Goal: Book appointment/travel/reservation

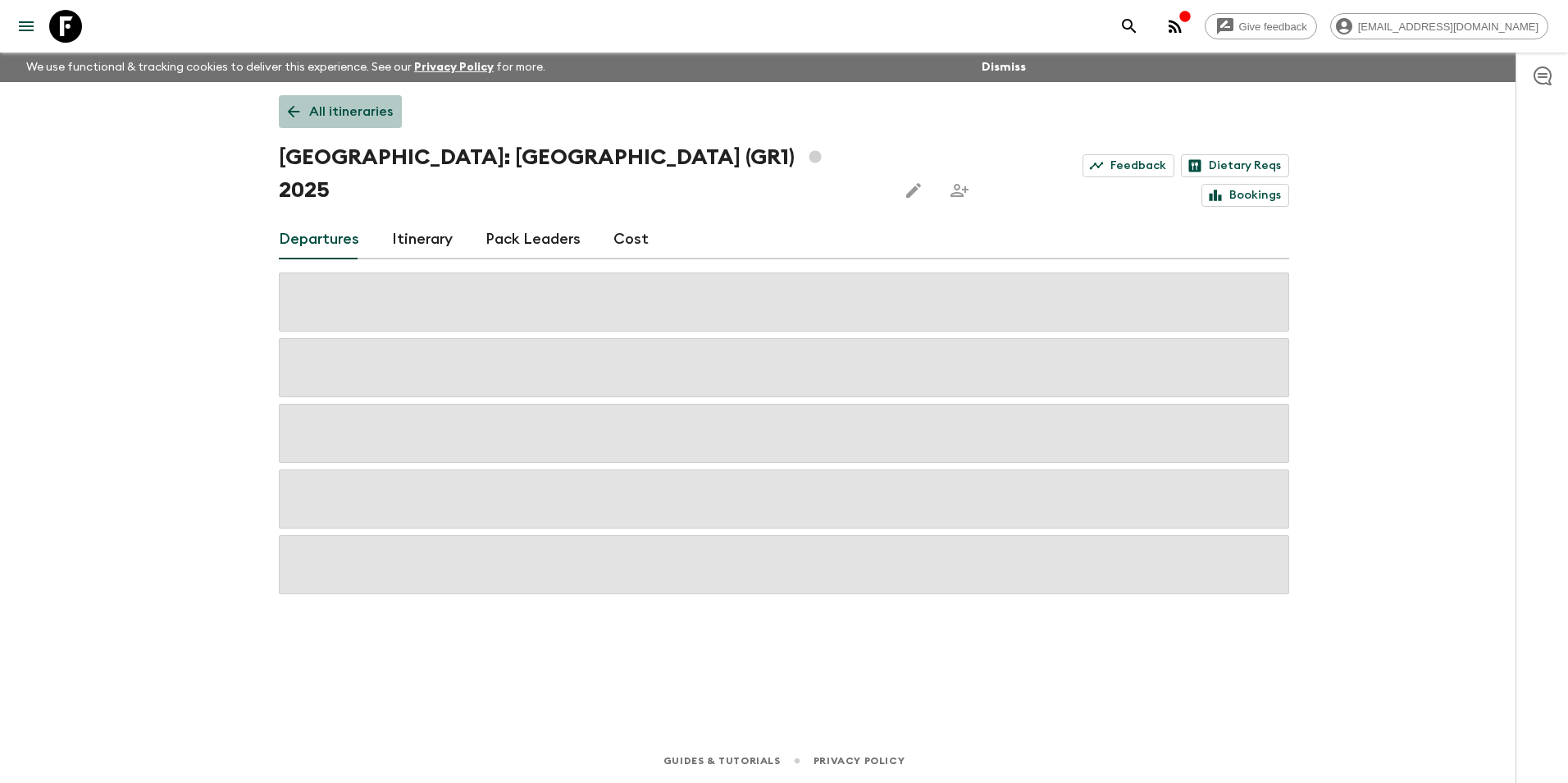
click at [363, 114] on p "All itineraries" at bounding box center [350, 112] width 84 height 19
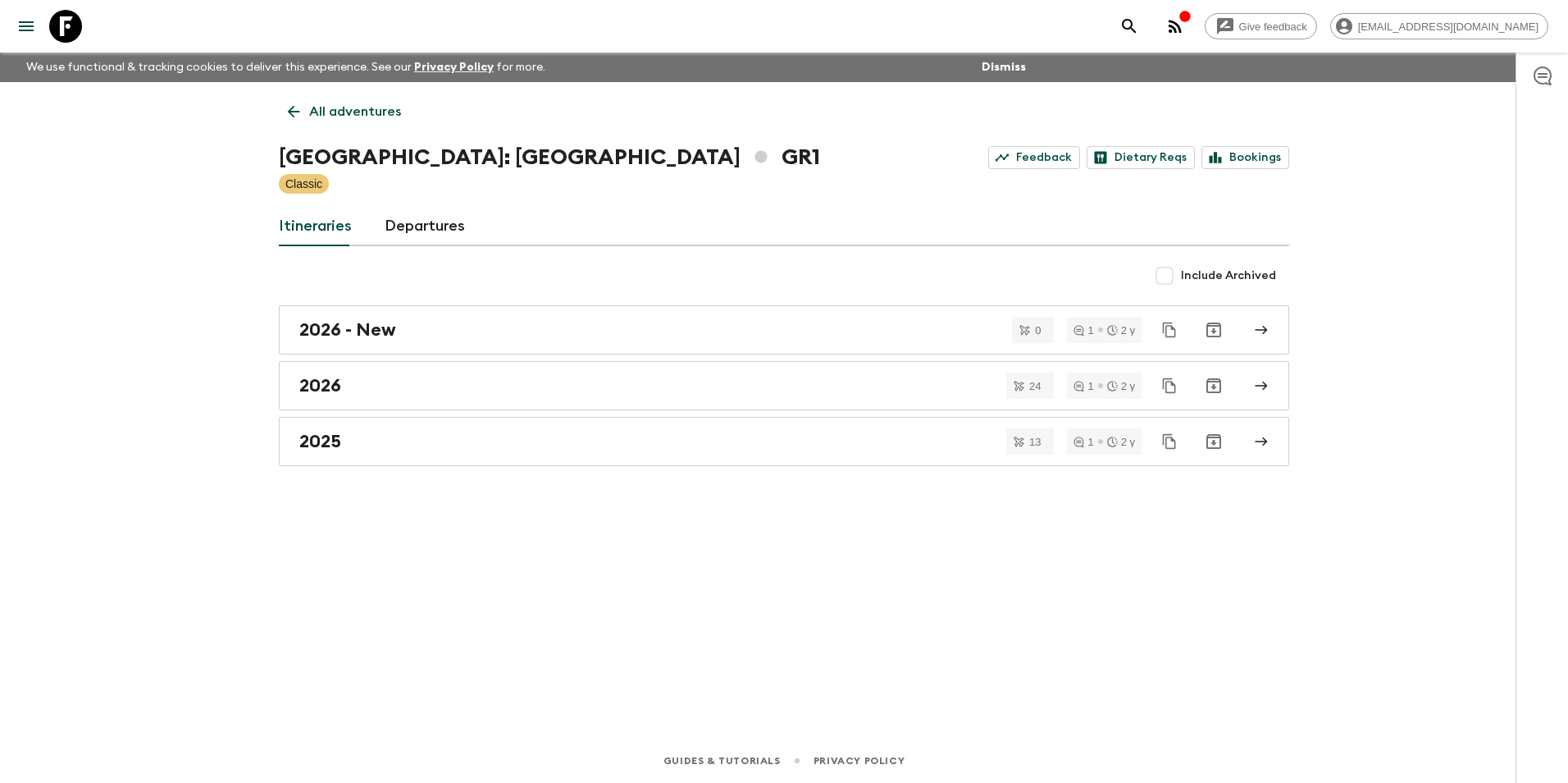
click at [367, 112] on p "All adventures" at bounding box center [355, 112] width 92 height 19
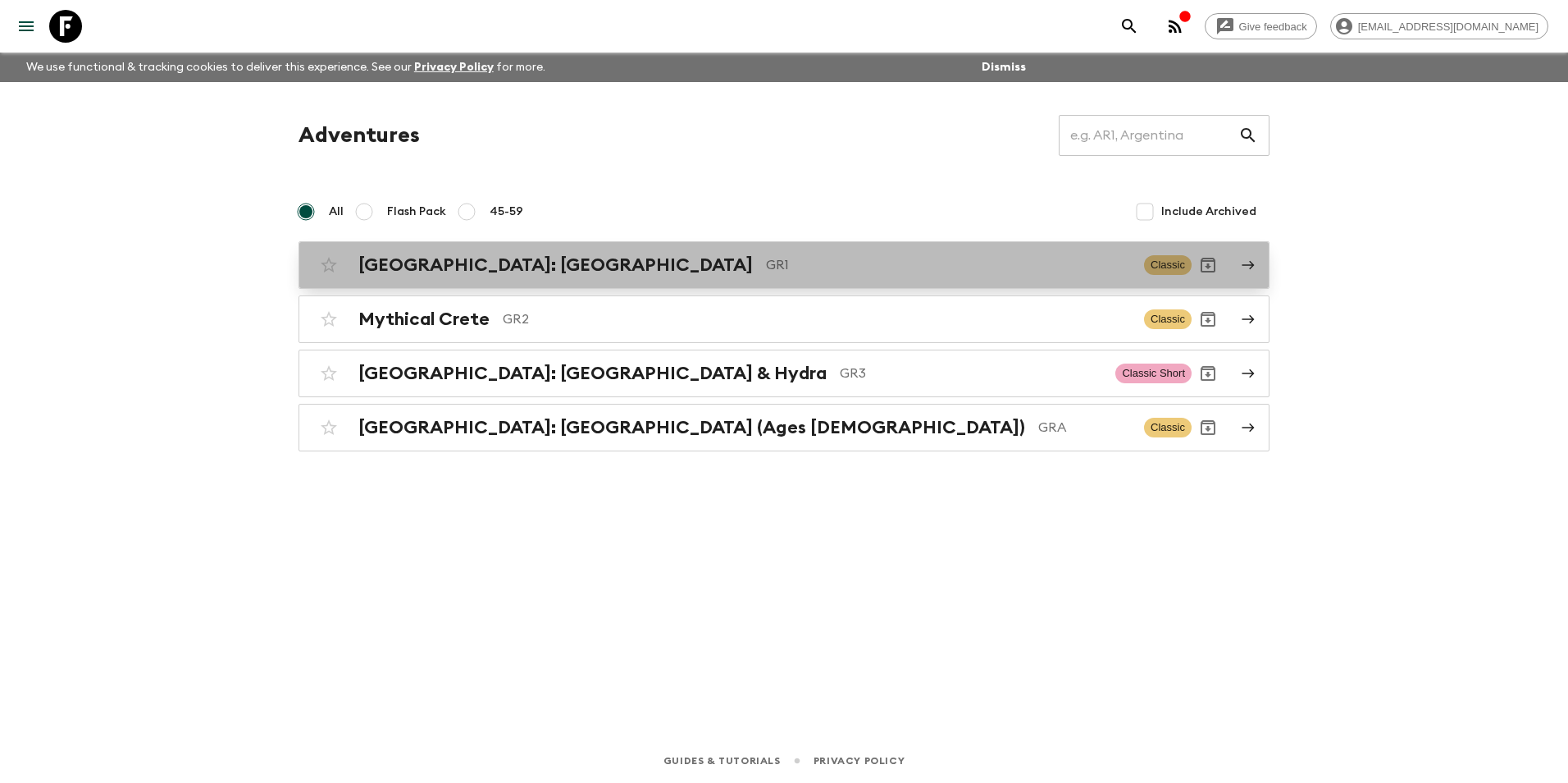
click at [452, 270] on h2 "[GEOGRAPHIC_DATA]: [GEOGRAPHIC_DATA]" at bounding box center [556, 265] width 394 height 21
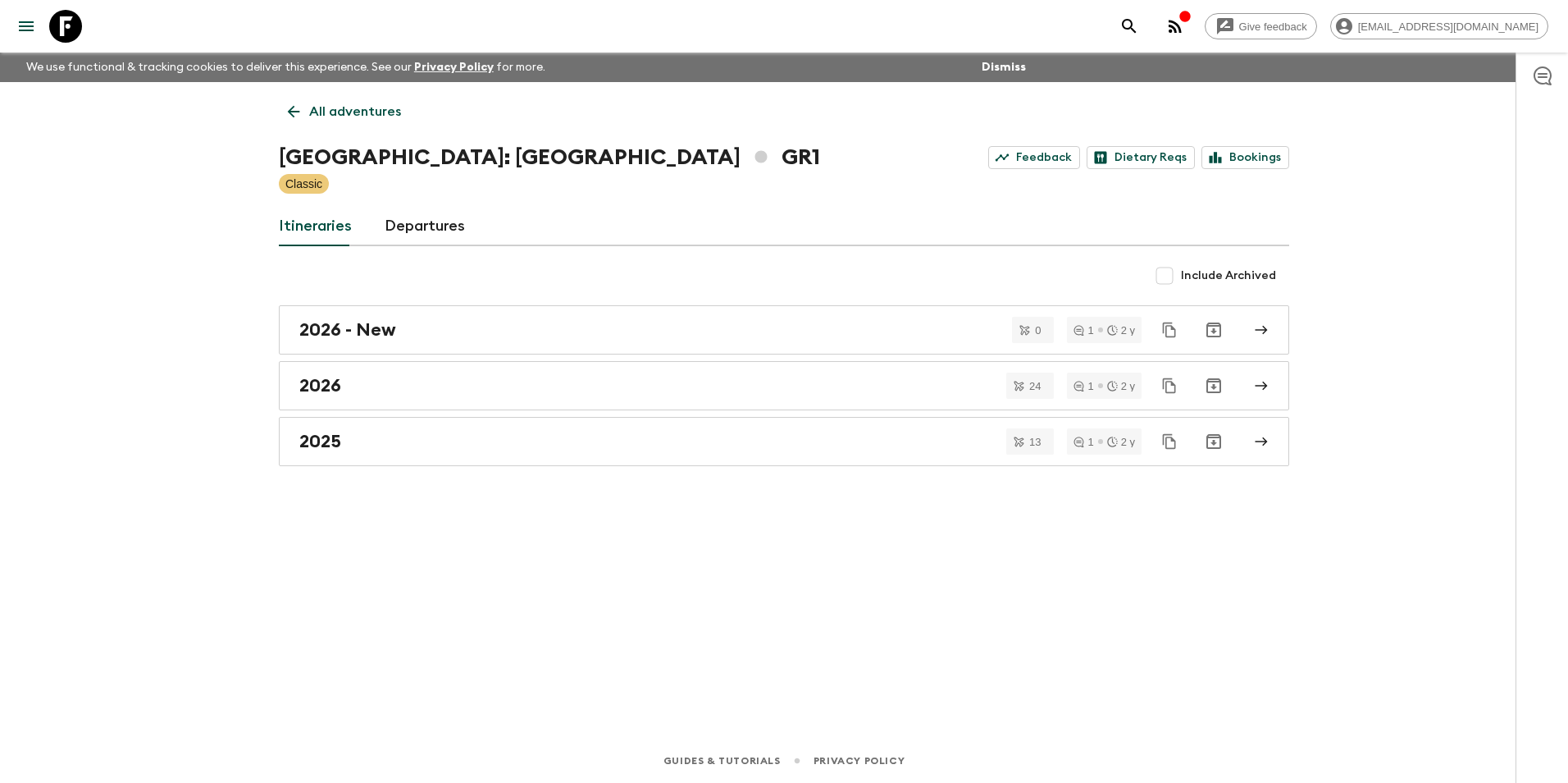
click at [298, 109] on icon at bounding box center [293, 112] width 18 height 18
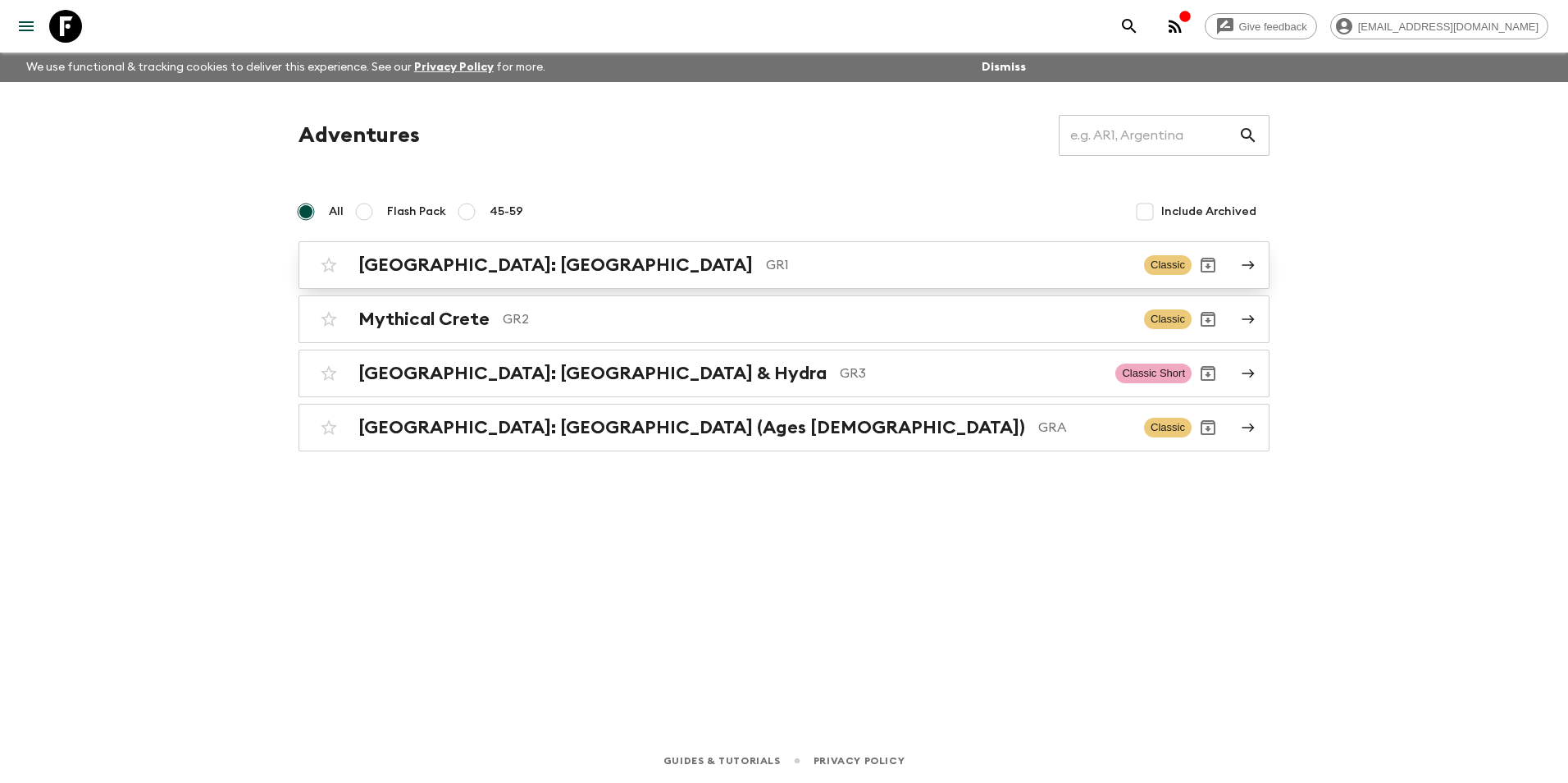
click at [440, 283] on link "[GEOGRAPHIC_DATA]: [GEOGRAPHIC_DATA] & the Islands GR1 Classic" at bounding box center [784, 265] width 971 height 47
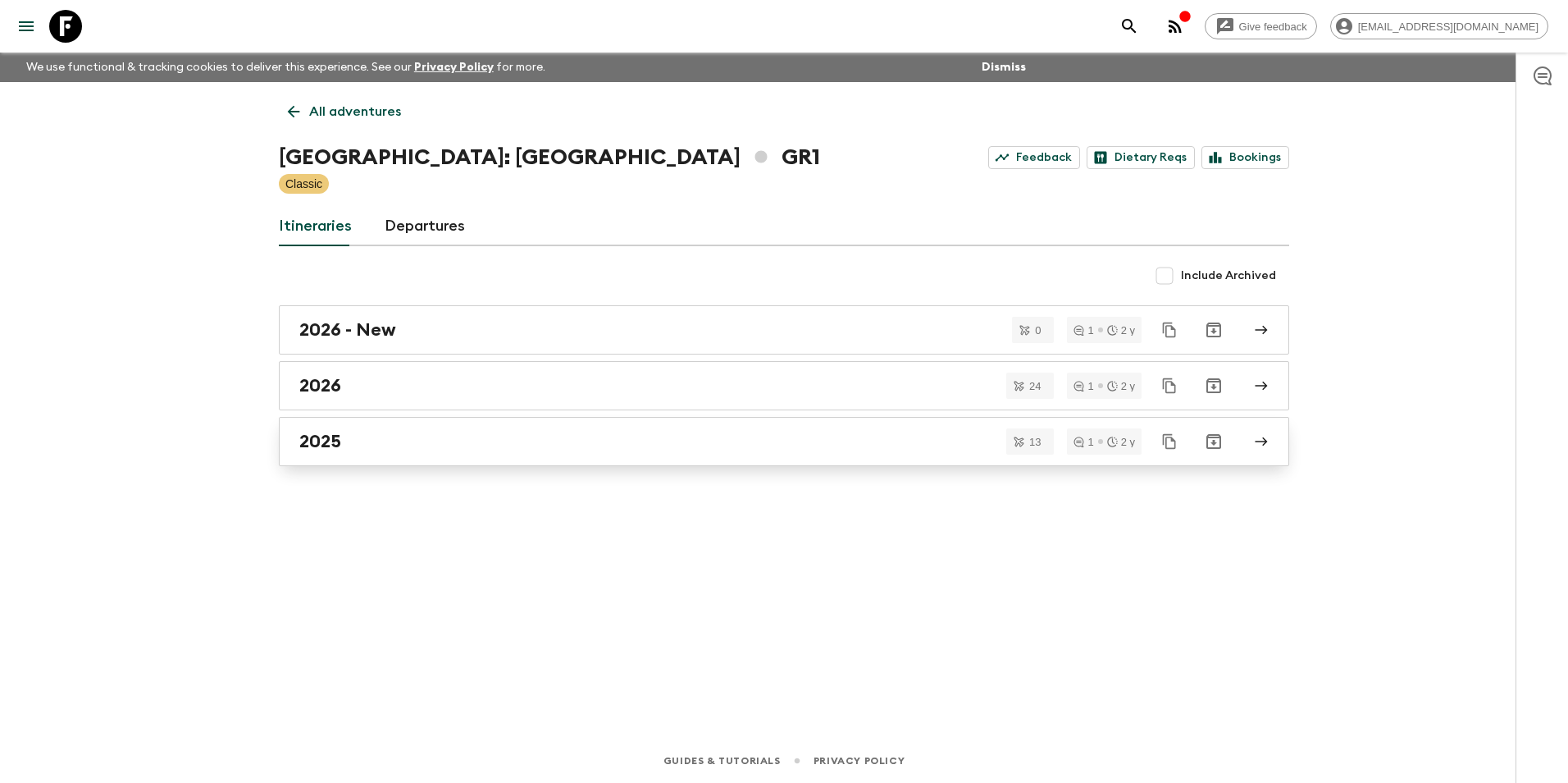
click at [350, 444] on div "2025" at bounding box center [768, 442] width 938 height 21
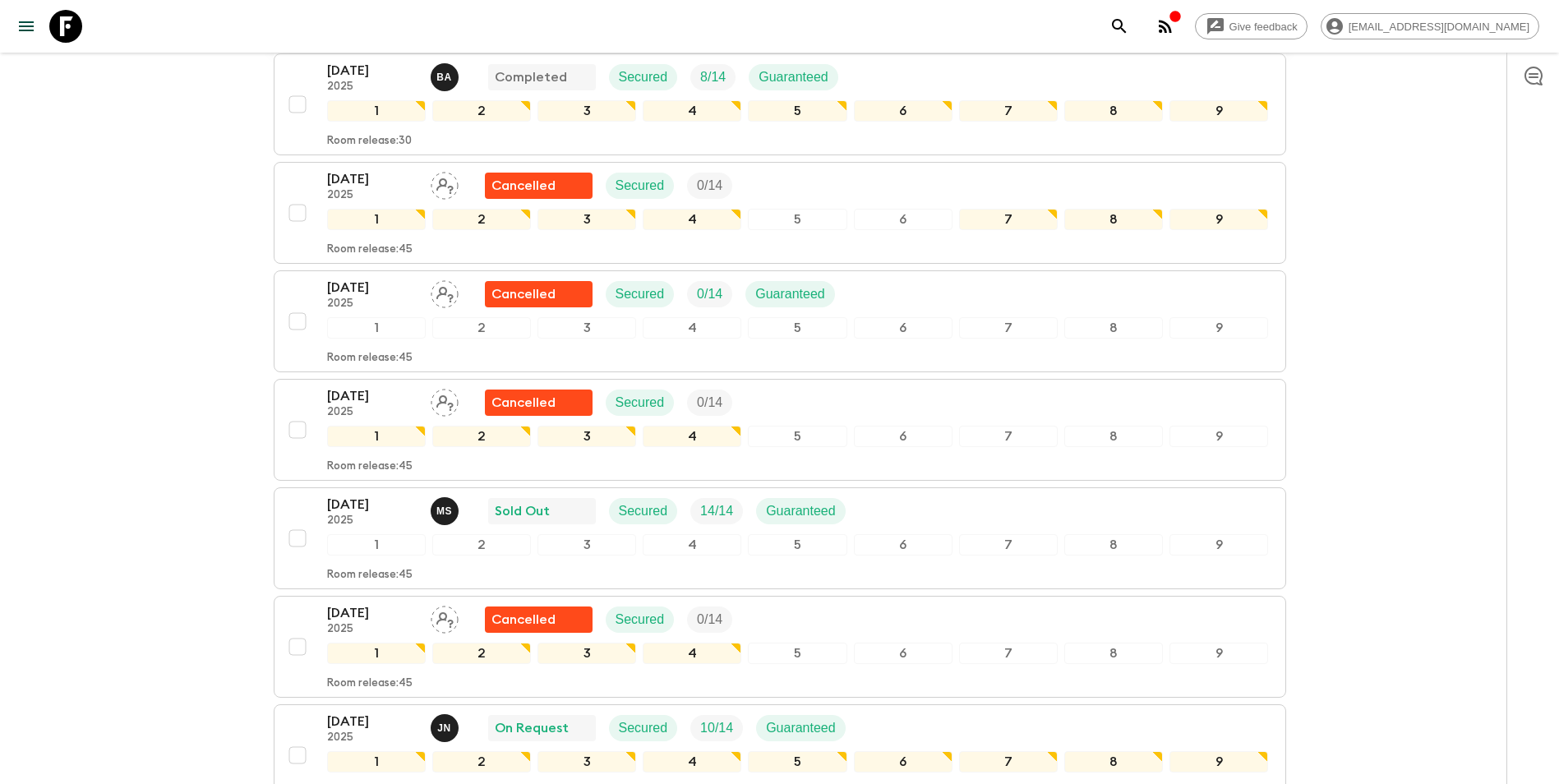
scroll to position [575, 0]
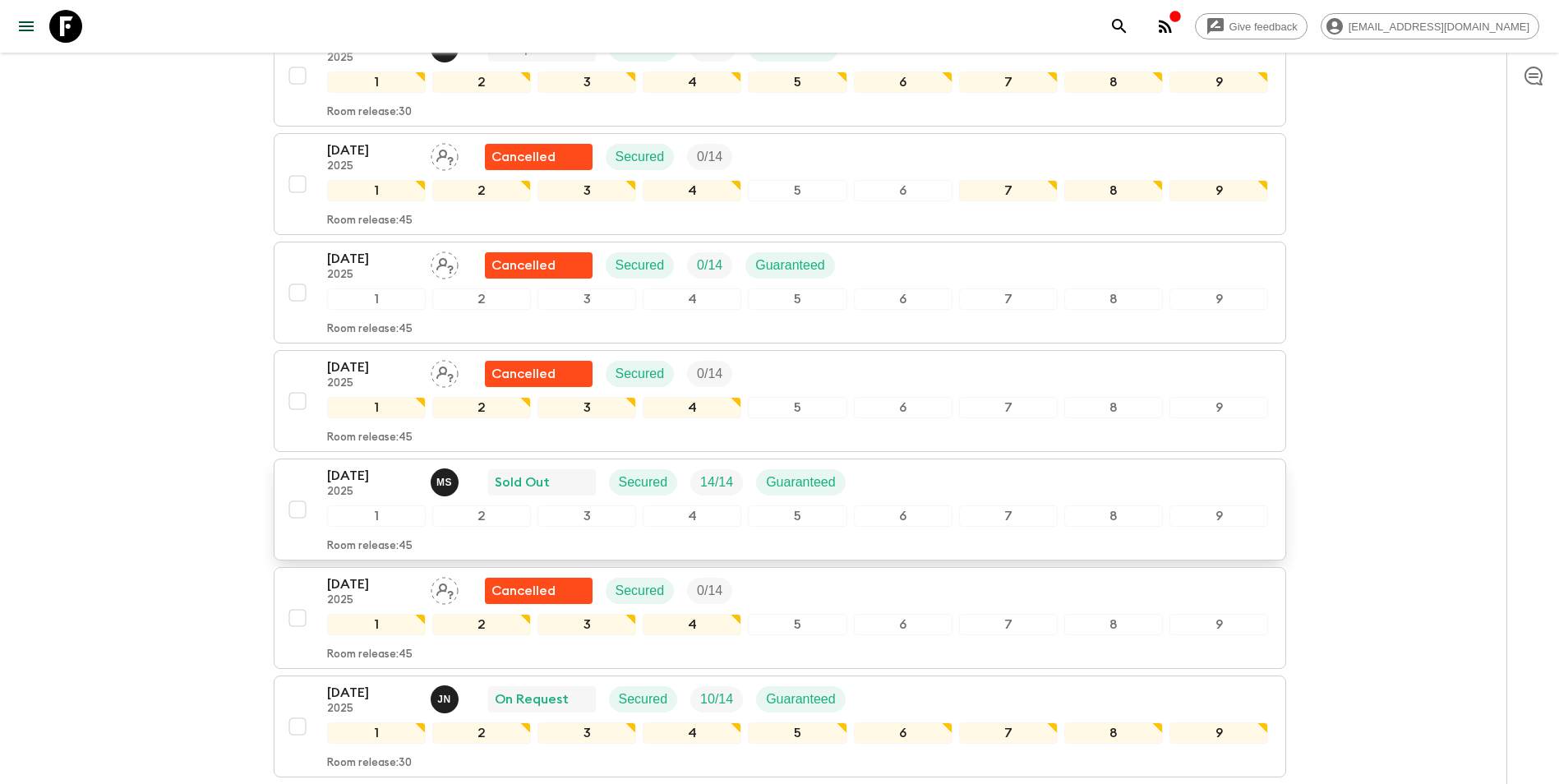
click at [365, 466] on p "[DATE]" at bounding box center [372, 476] width 91 height 19
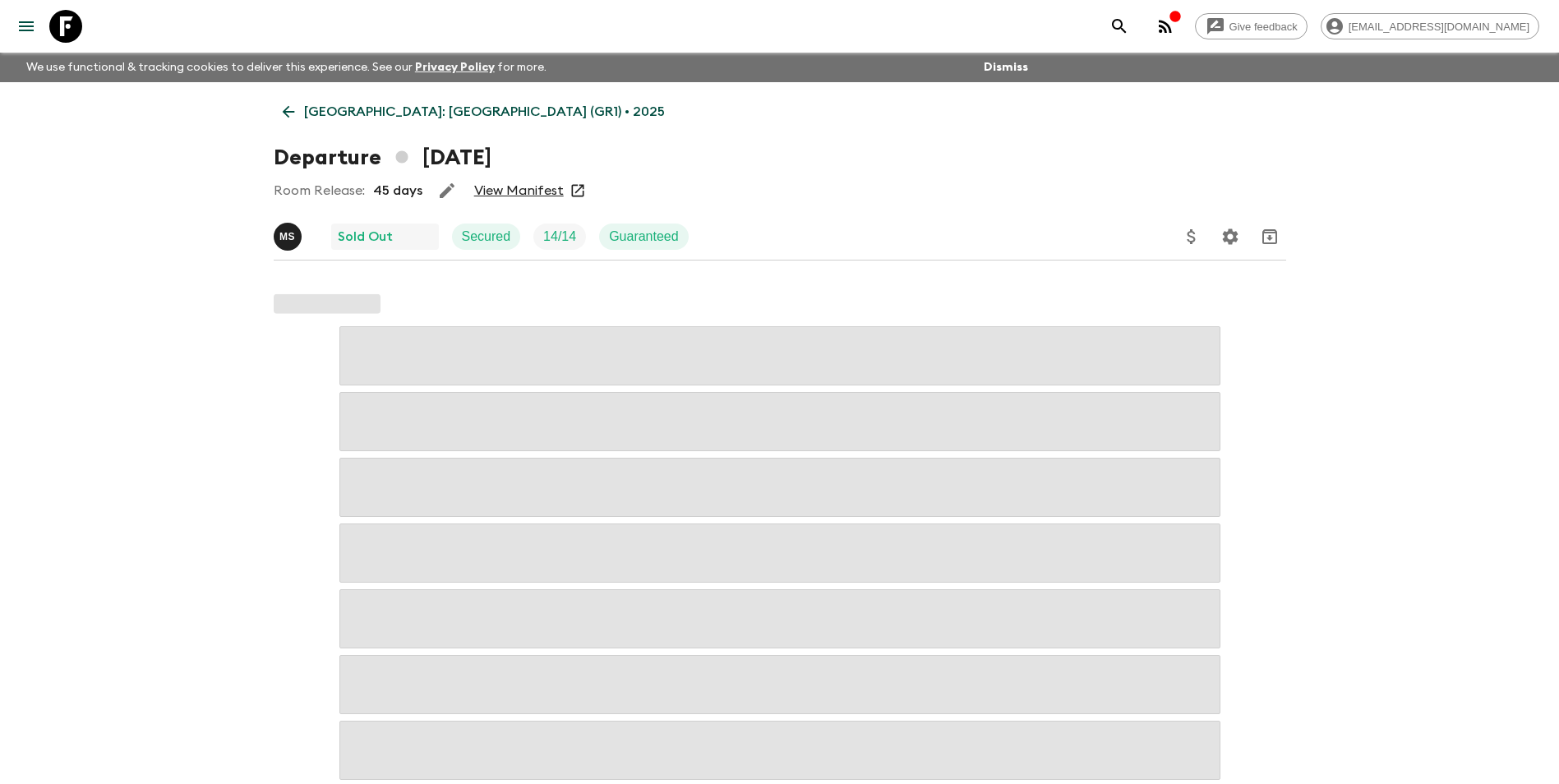
click at [526, 185] on link "View Manifest" at bounding box center [518, 190] width 90 height 16
